Goal: Information Seeking & Learning: Learn about a topic

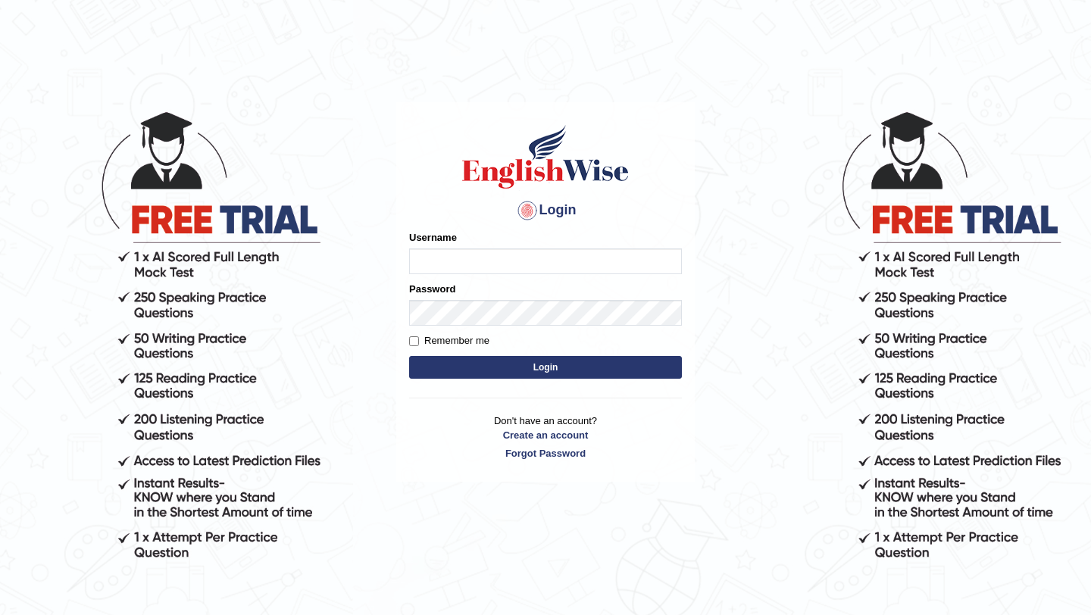
type input "Mayuguna"
click at [545, 370] on button "Login" at bounding box center [545, 367] width 273 height 23
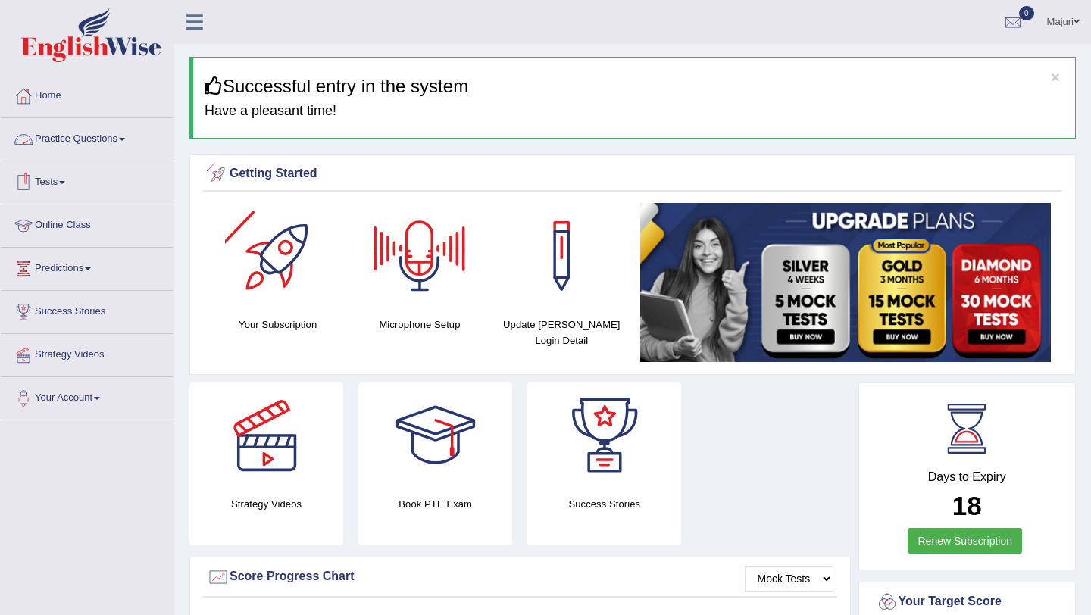
click at [74, 145] on link "Practice Questions" at bounding box center [87, 137] width 173 height 38
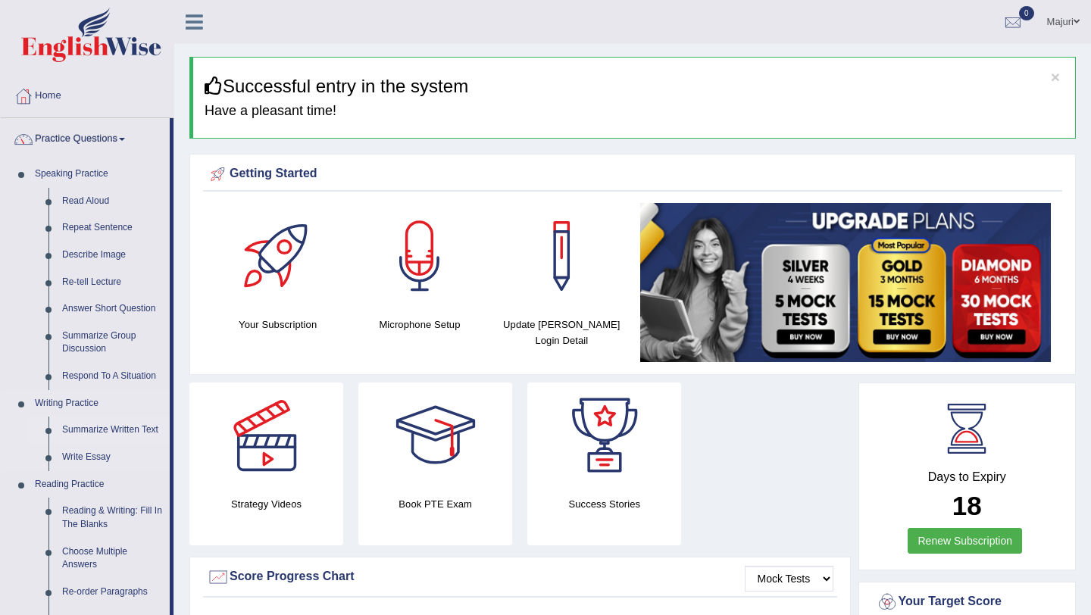
click at [89, 430] on link "Summarize Written Text" at bounding box center [112, 430] width 114 height 27
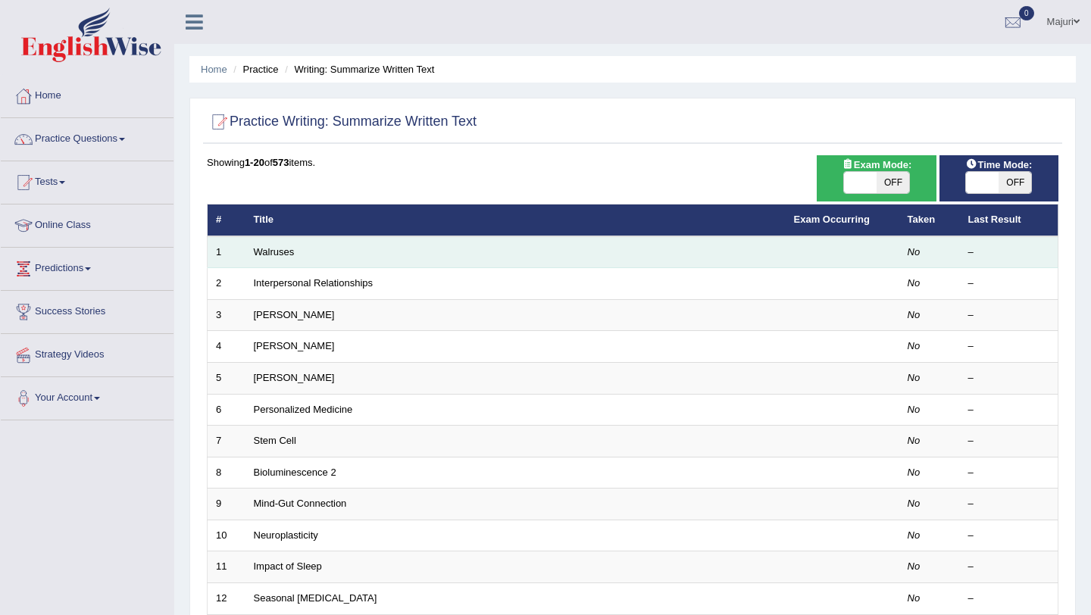
click at [279, 261] on td "Walruses" at bounding box center [515, 252] width 540 height 32
click at [277, 252] on link "Walruses" at bounding box center [274, 251] width 41 height 11
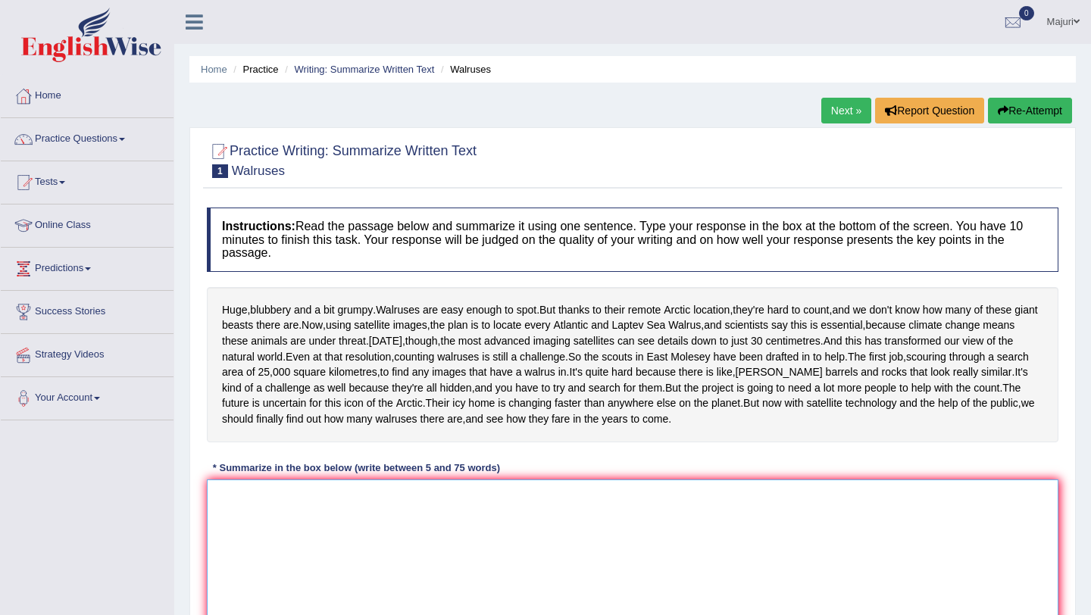
click at [419, 589] on textarea at bounding box center [632, 553] width 851 height 147
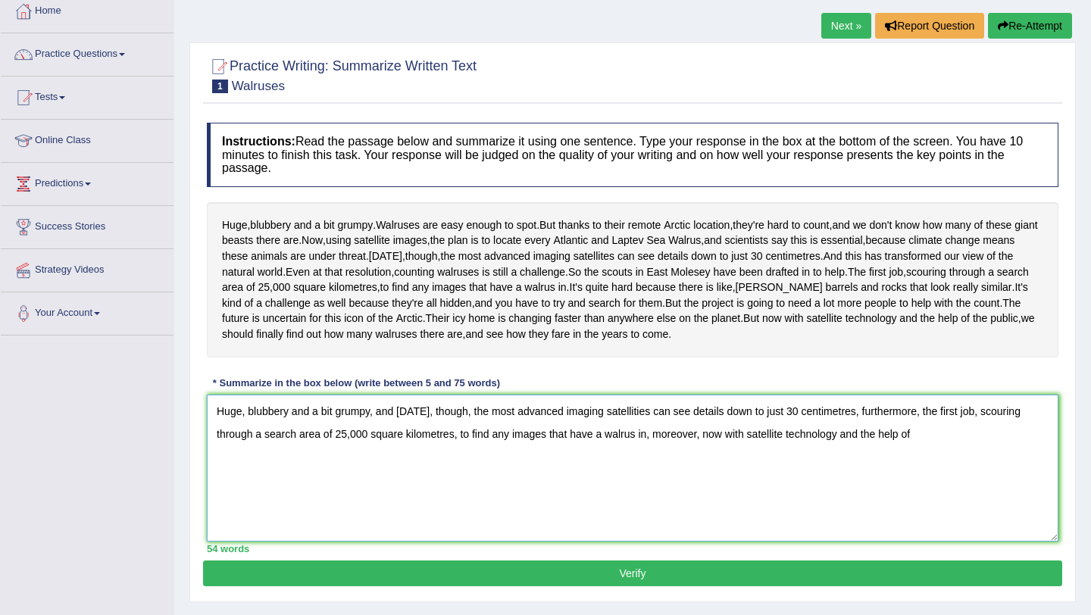
scroll to position [200, 0]
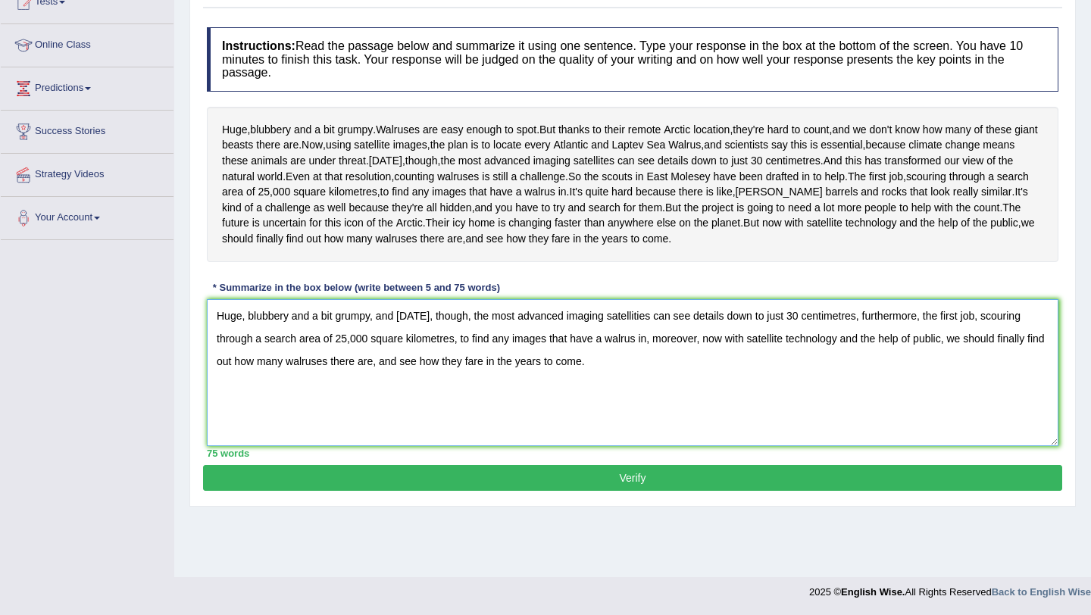
type textarea "Huge, blubbery and a bit grumpy, and [DATE], though, the most advanced imaging …"
click at [646, 491] on button "Verify" at bounding box center [632, 478] width 859 height 26
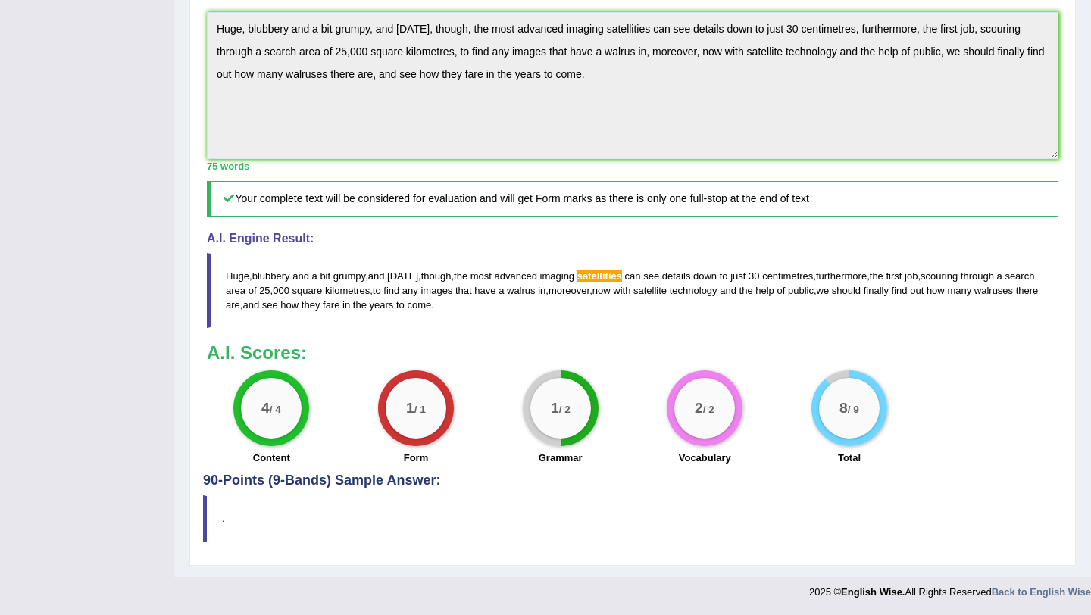
scroll to position [0, 0]
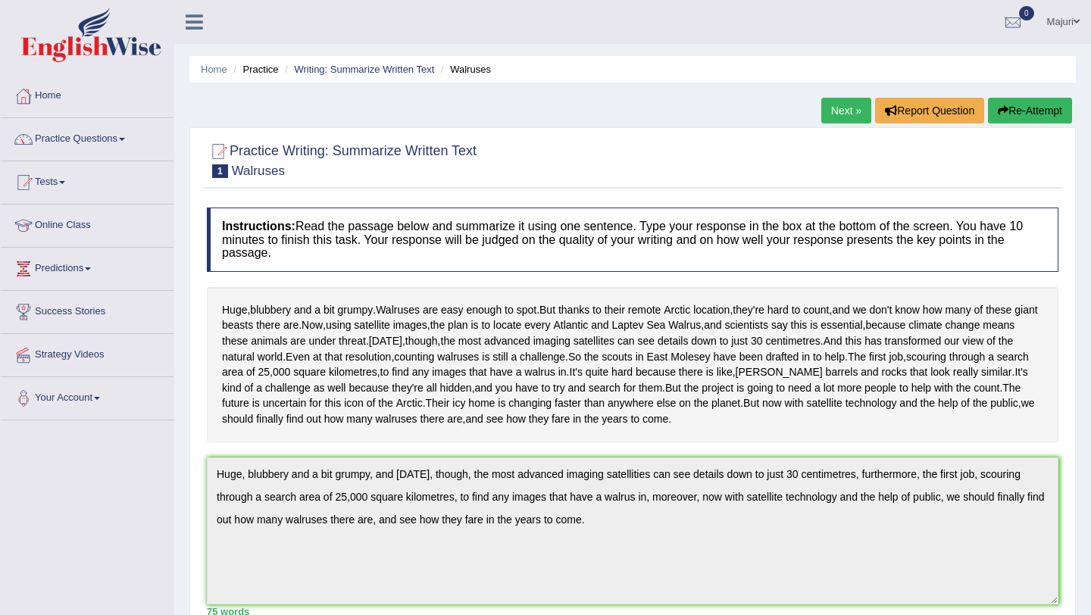
click at [842, 105] on link "Next »" at bounding box center [846, 111] width 50 height 26
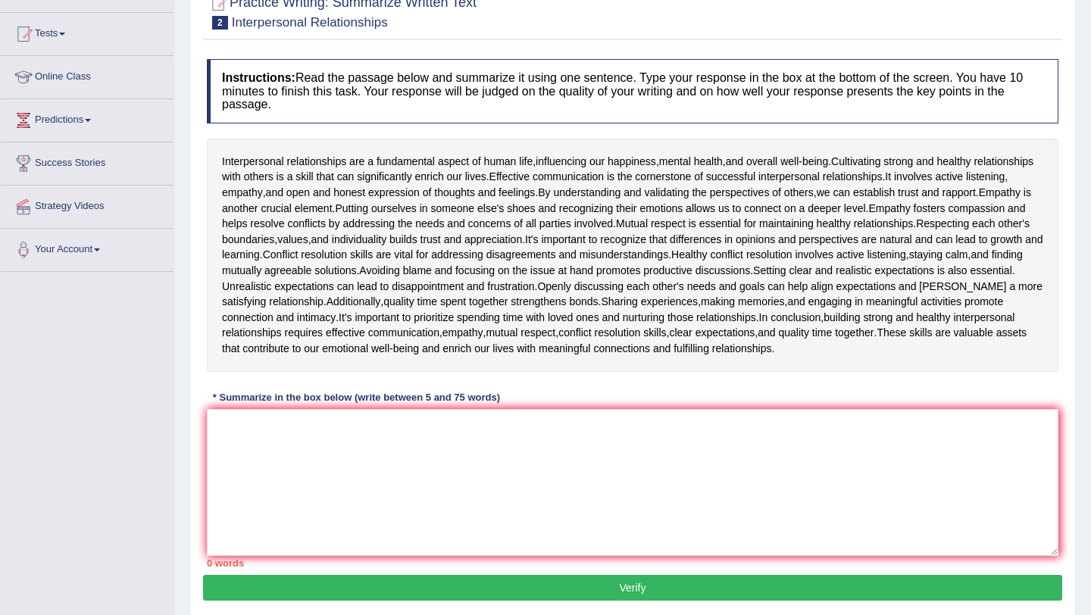
scroll to position [146, 0]
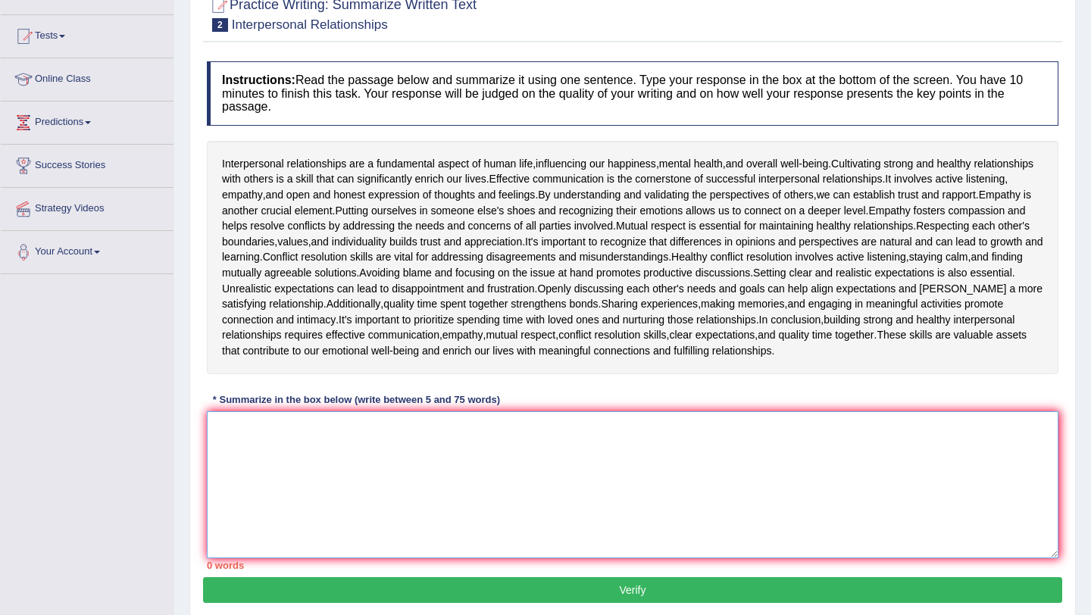
click at [557, 445] on textarea at bounding box center [632, 484] width 851 height 147
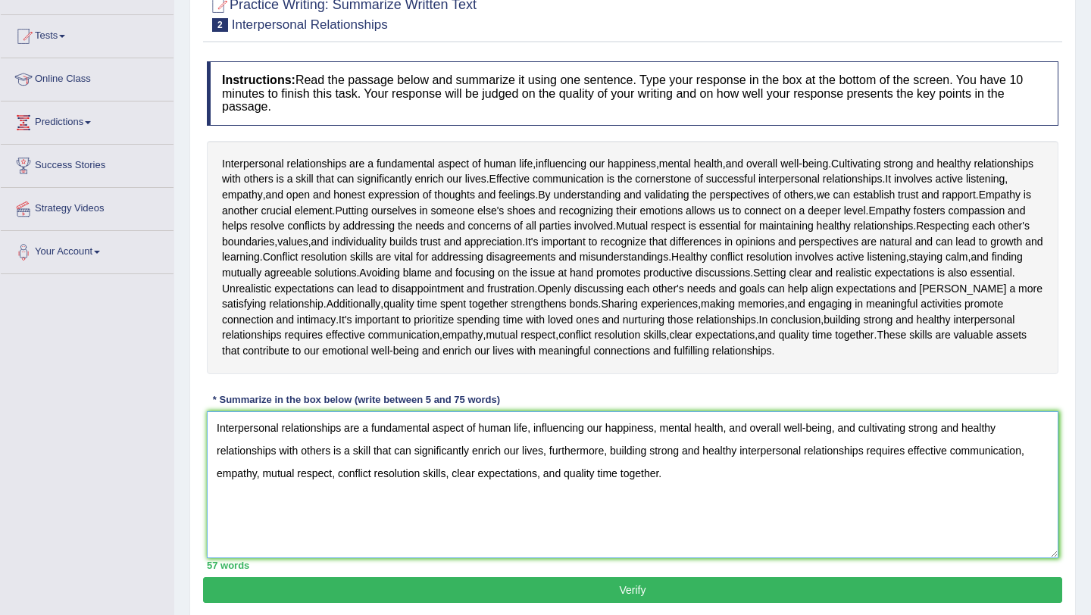
type textarea "Interpersonal relationships are a fundamental aspect of human life, influencing…"
click at [645, 589] on button "Verify" at bounding box center [632, 590] width 859 height 26
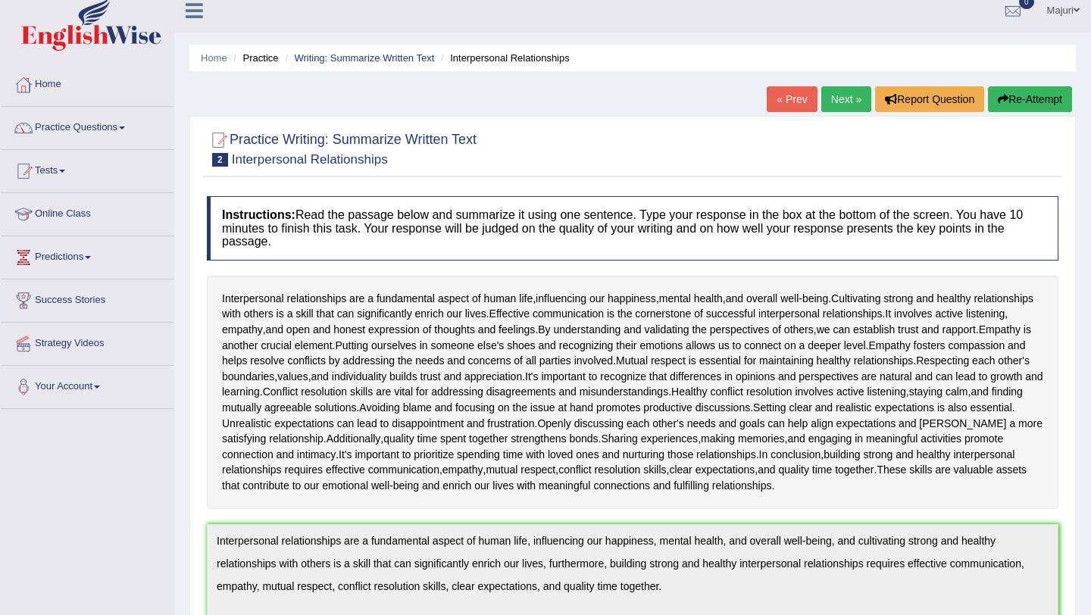
scroll to position [9, 0]
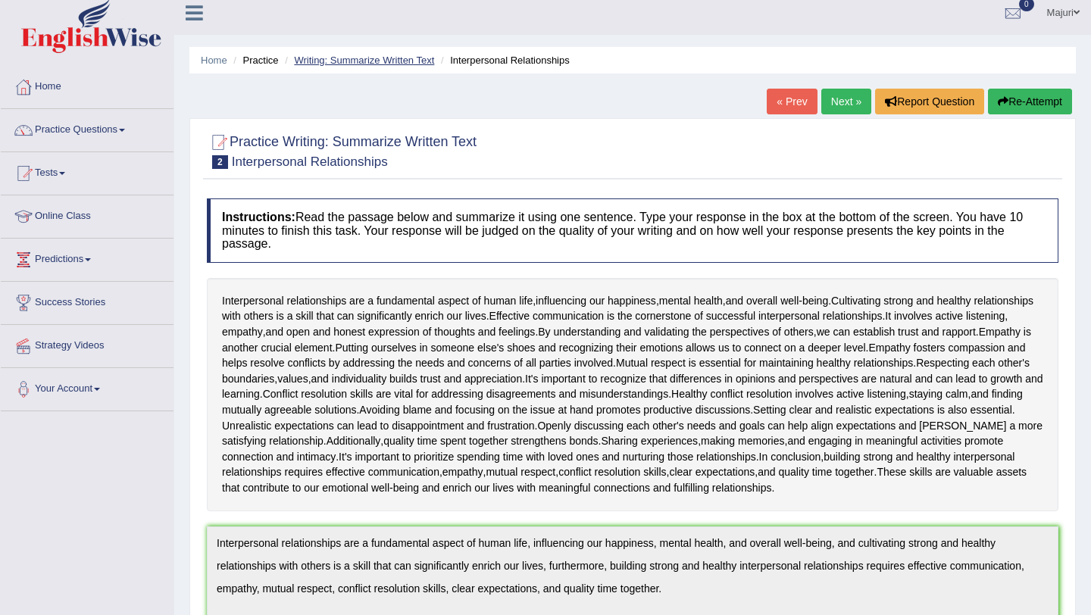
click at [361, 65] on link "Writing: Summarize Written Text" at bounding box center [364, 60] width 140 height 11
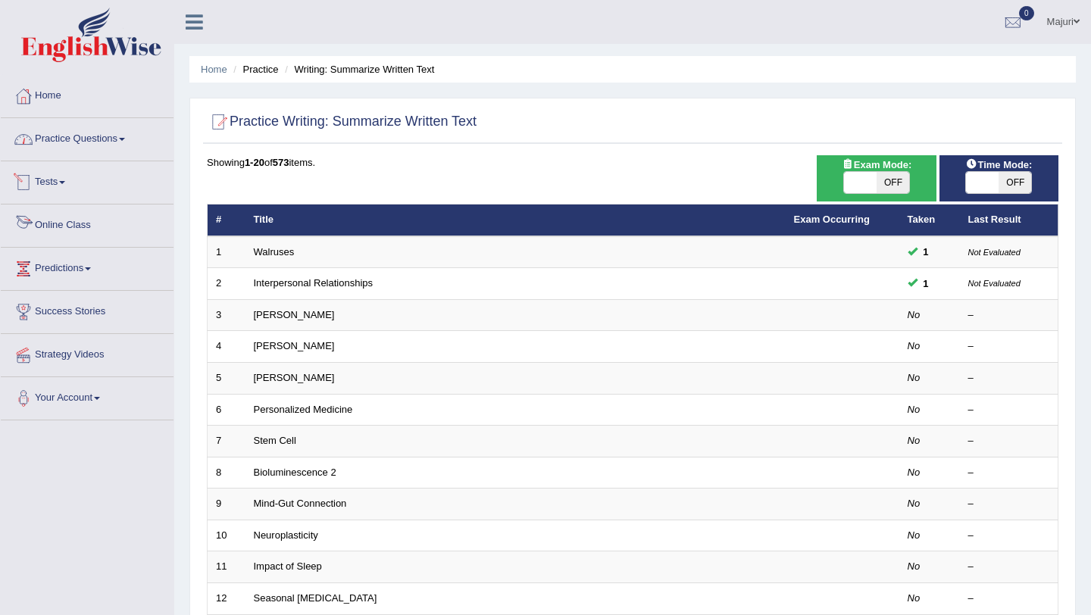
click at [75, 148] on link "Practice Questions" at bounding box center [87, 137] width 173 height 38
